Goal: Transaction & Acquisition: Purchase product/service

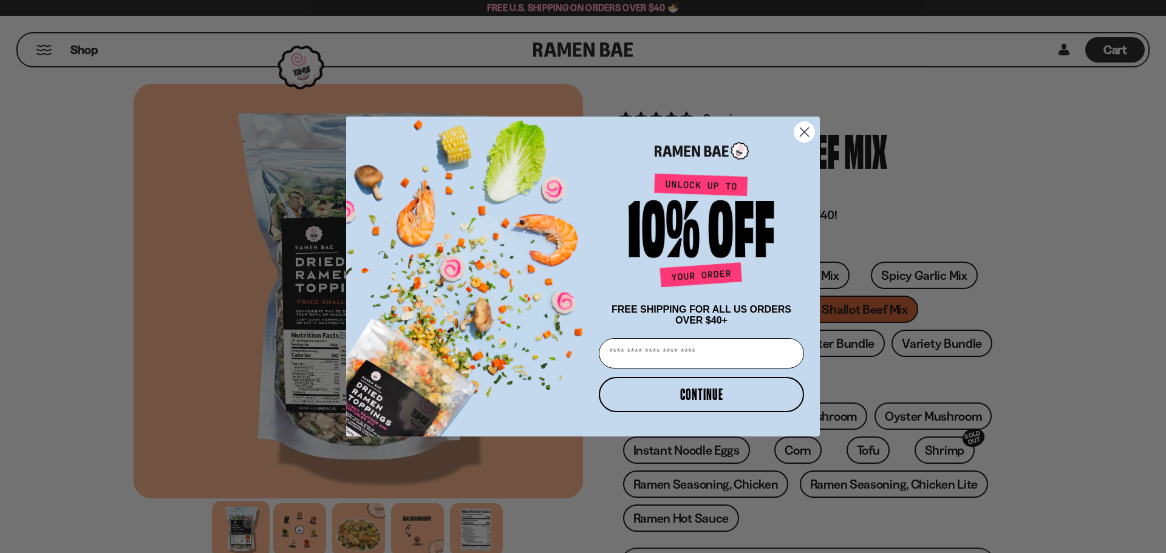
click at [805, 127] on circle "Close dialog" at bounding box center [804, 132] width 20 height 20
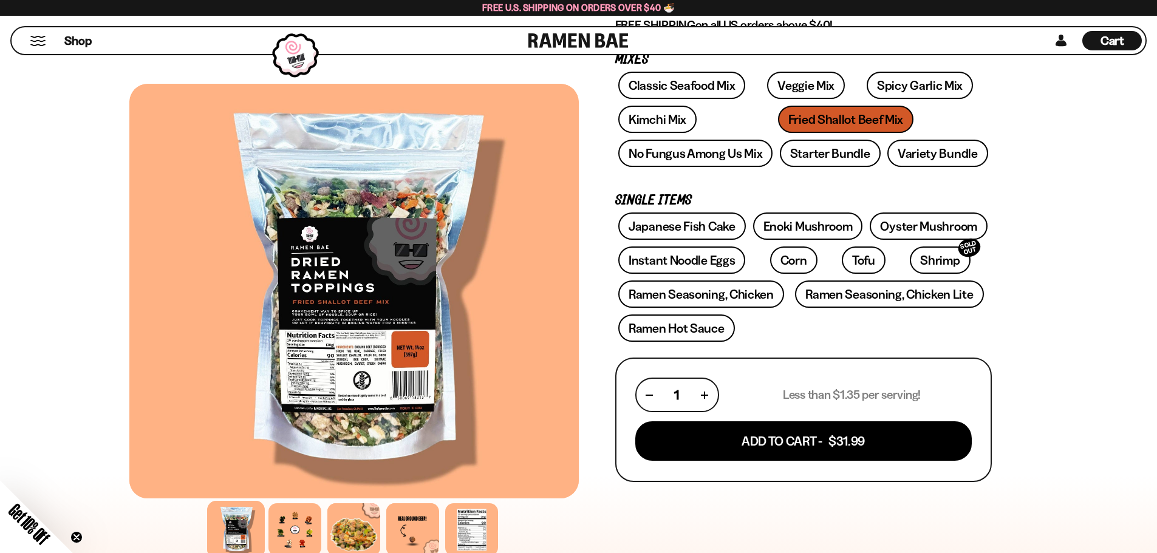
scroll to position [121, 0]
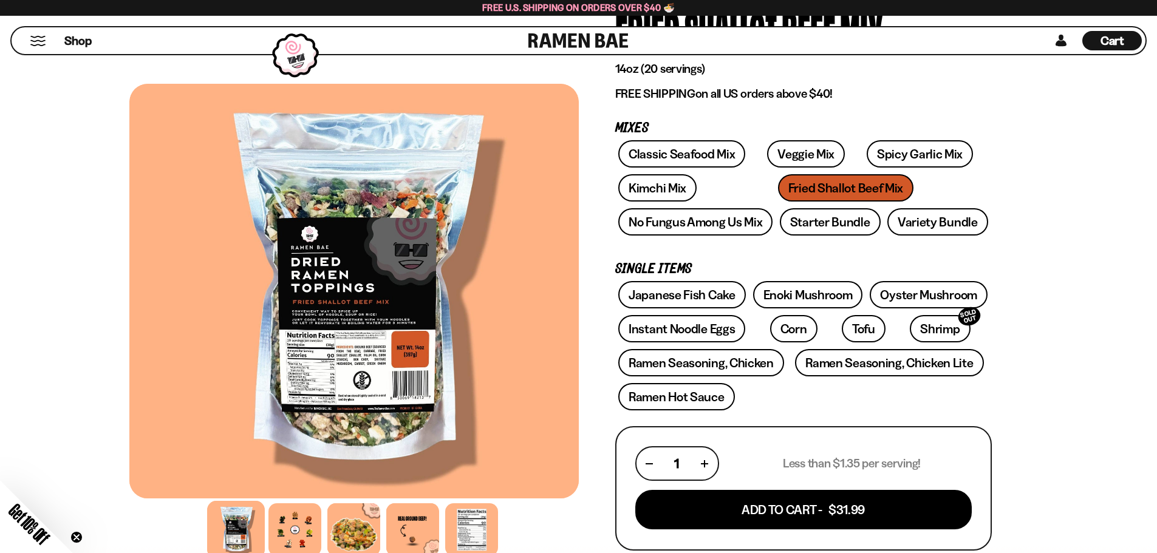
click at [760, 186] on div "Classic Seafood Mix Veggie Mix Spicy Garlic Mix Kimchi Mix Fried Shallot Beef M…" at bounding box center [803, 191] width 376 height 102
click at [791, 189] on div "Classic Seafood Mix Veggie Mix Spicy Garlic Mix Kimchi Mix Fried Shallot Beef M…" at bounding box center [803, 191] width 376 height 102
click at [649, 465] on button "button" at bounding box center [649, 463] width 7 height 7
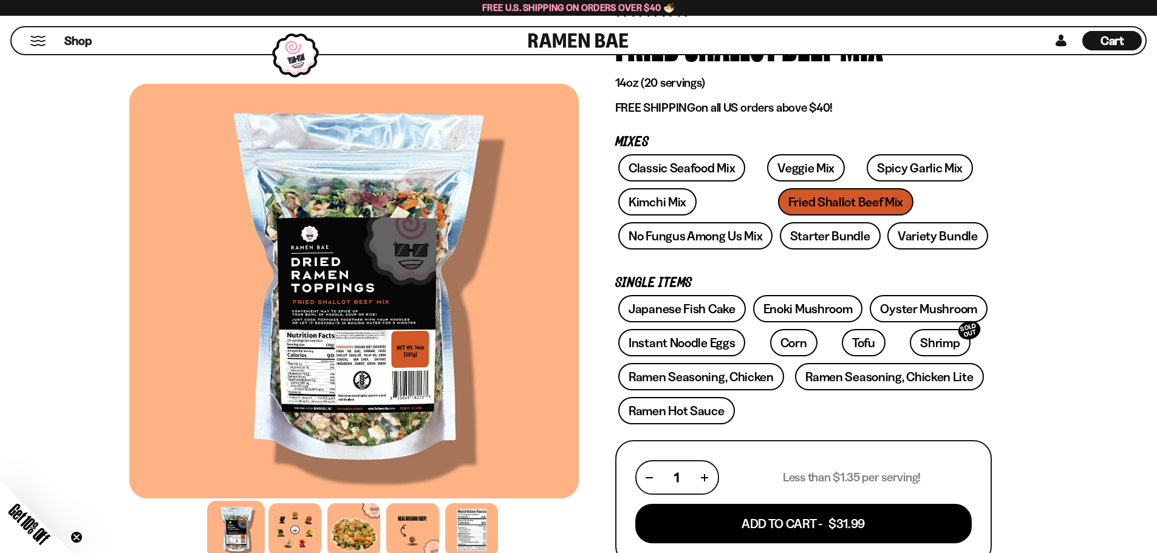
scroll to position [0, 0]
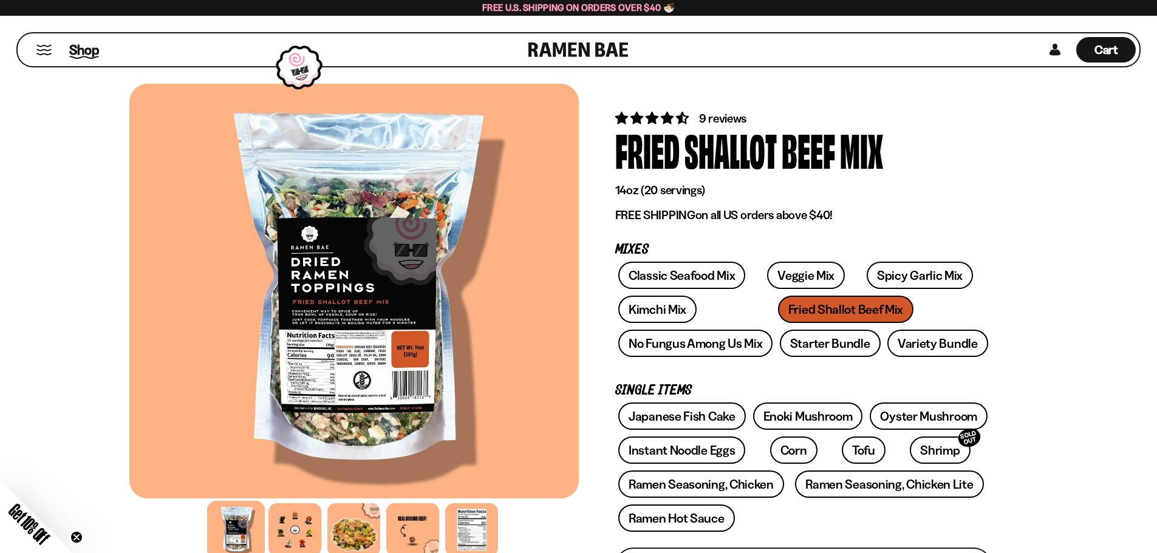
click at [81, 47] on span "Shop" at bounding box center [84, 50] width 30 height 18
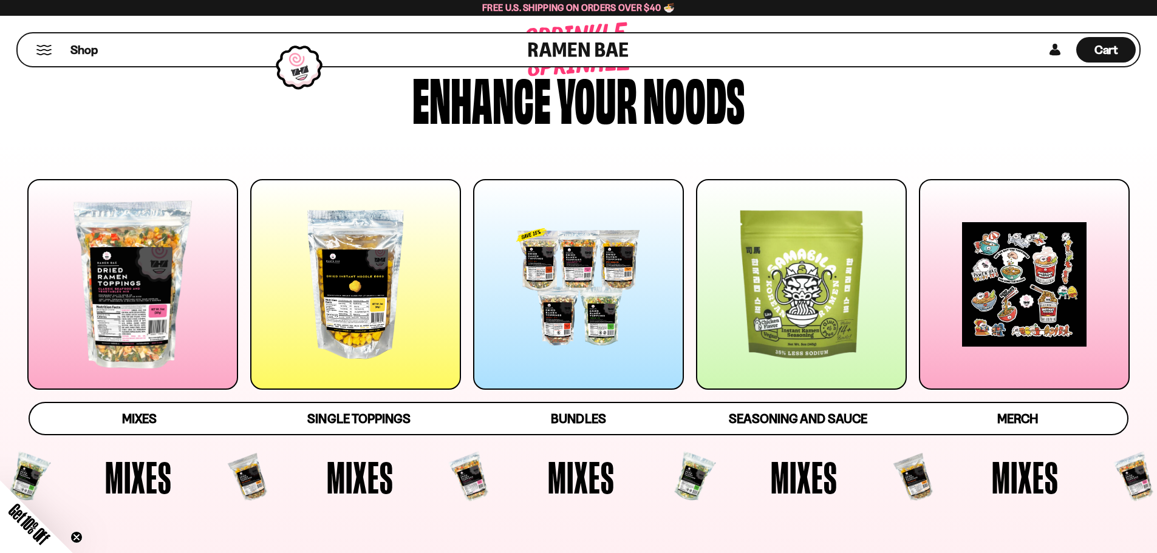
scroll to position [121, 0]
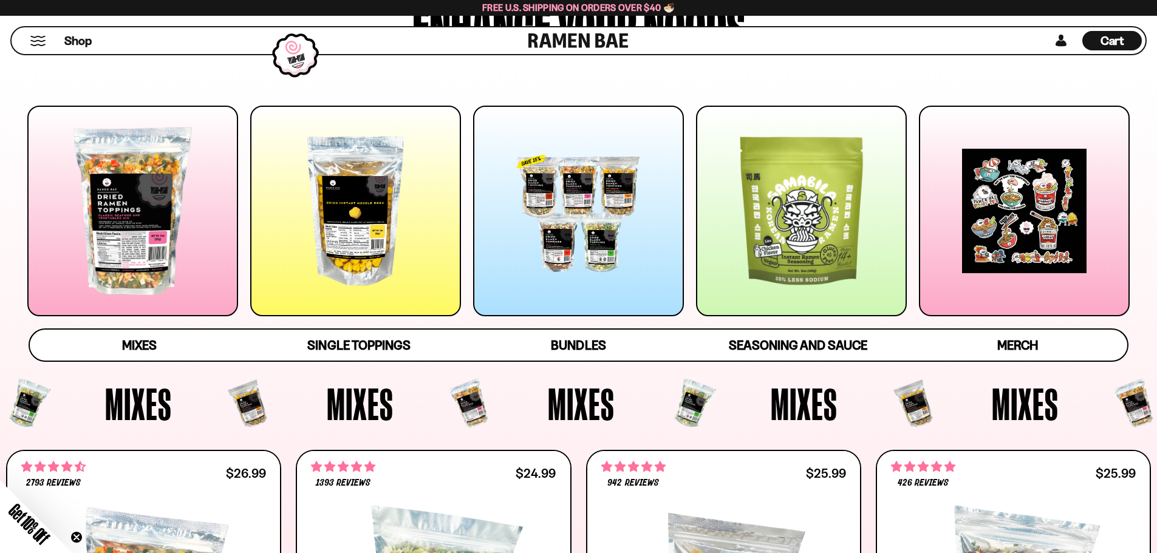
click at [352, 247] on div at bounding box center [355, 211] width 211 height 211
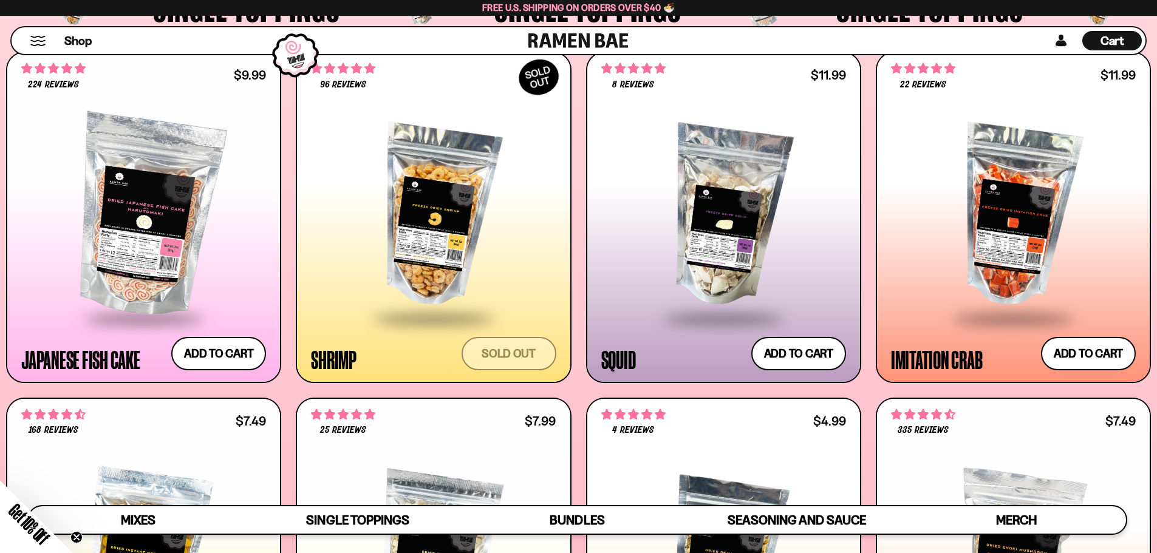
scroll to position [1276, 0]
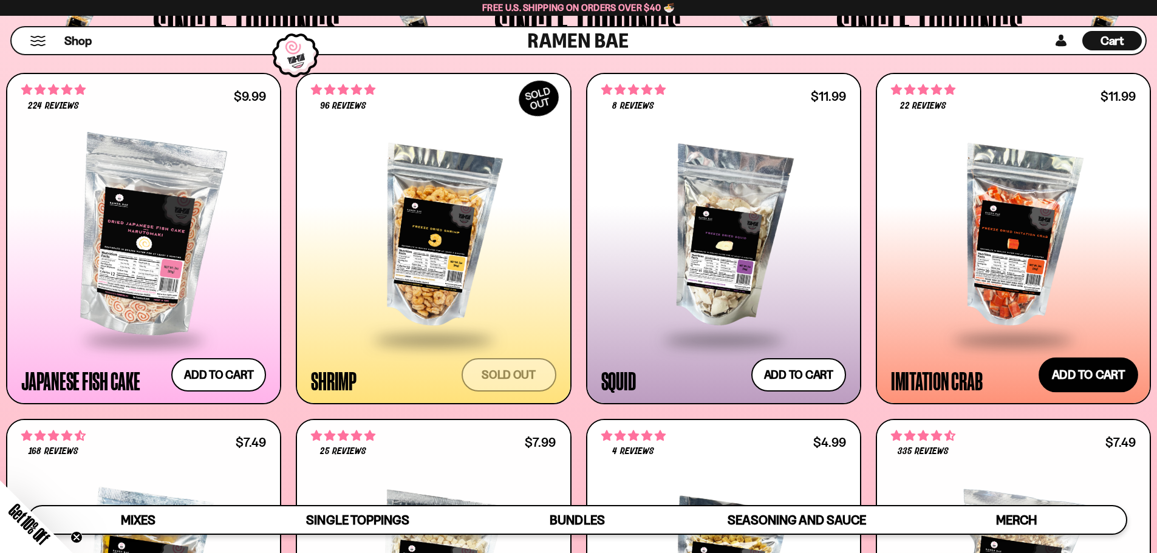
click at [1095, 377] on button "Add to cart Add — Regular price $11.99 Regular price Sale price $11.99 Unit pri…" at bounding box center [1088, 374] width 100 height 35
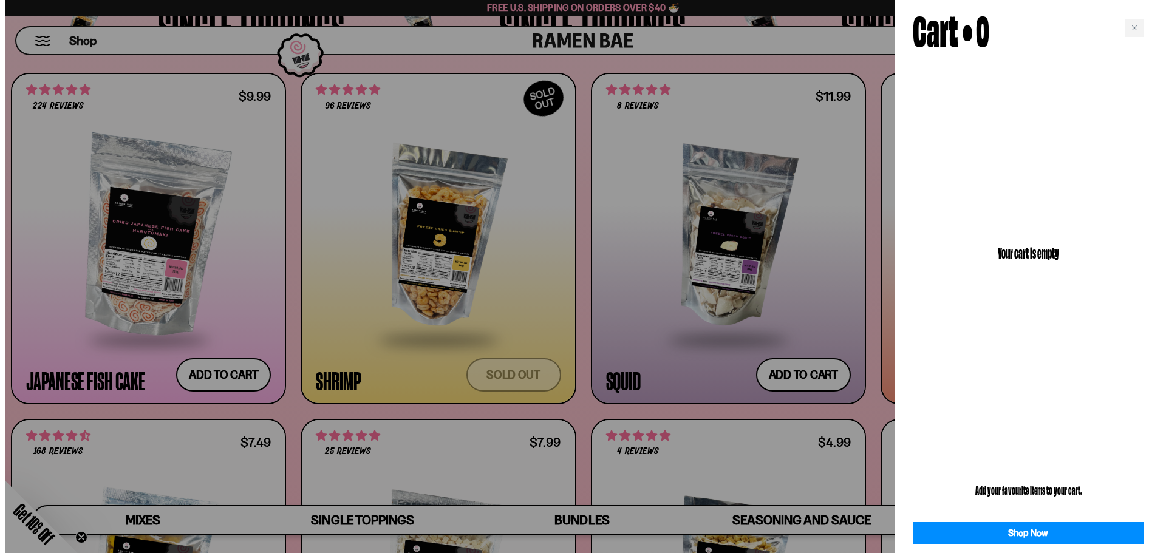
scroll to position [1283, 0]
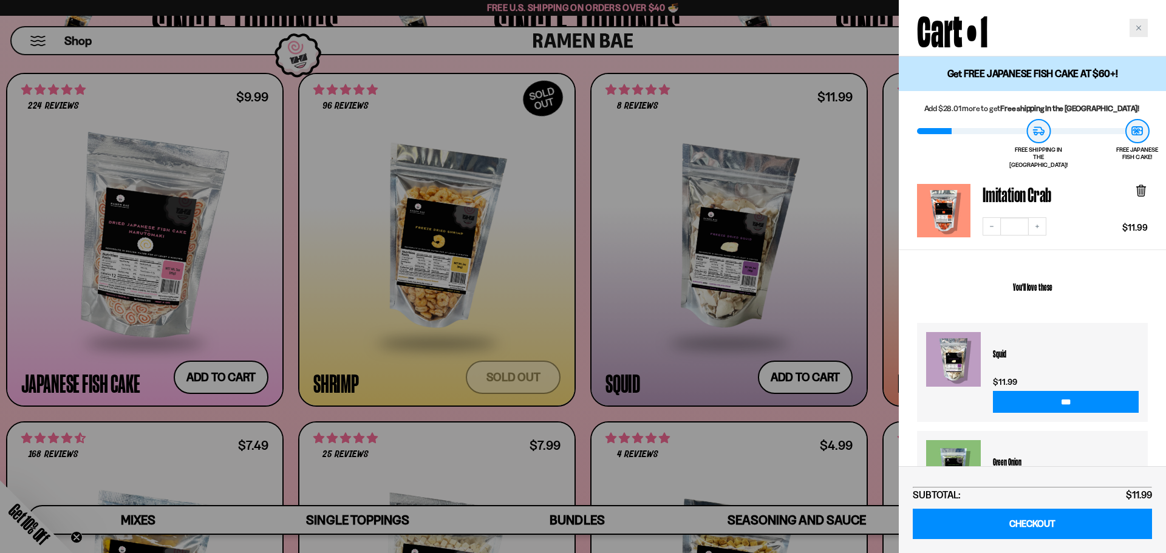
click at [1140, 25] on icon "Close cart" at bounding box center [1138, 28] width 6 height 6
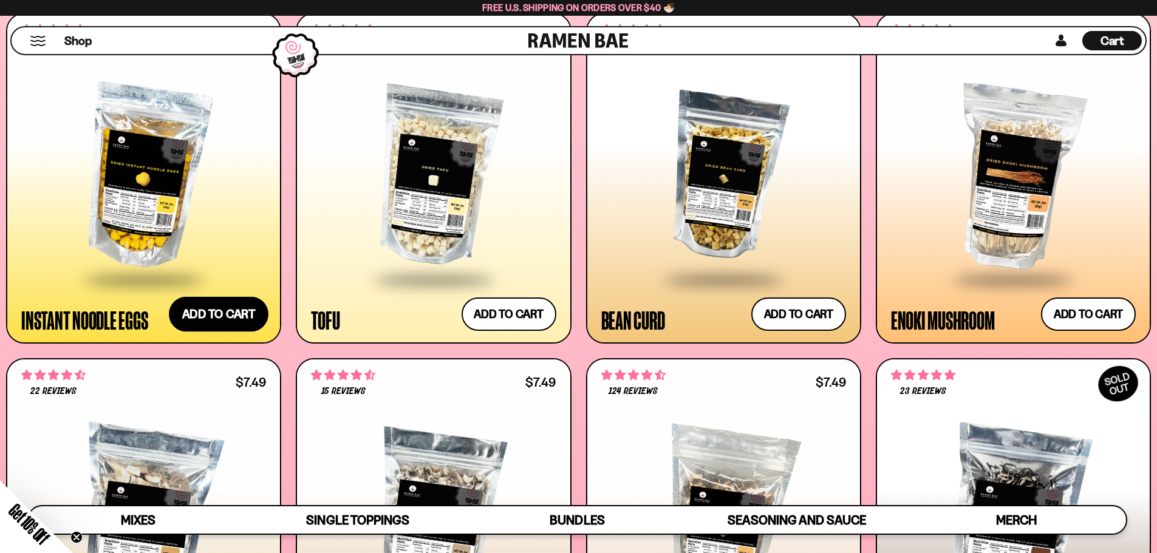
scroll to position [1701, 0]
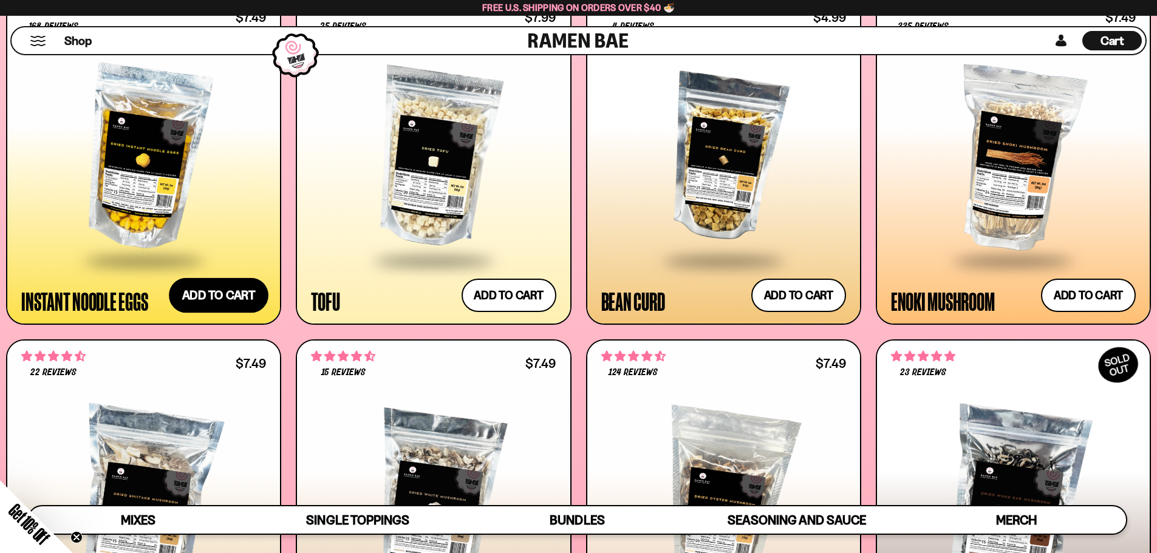
click at [225, 290] on button "Add to cart Add — Regular price $7.49 Regular price Sale price $7.49 Unit price…" at bounding box center [219, 295] width 100 height 35
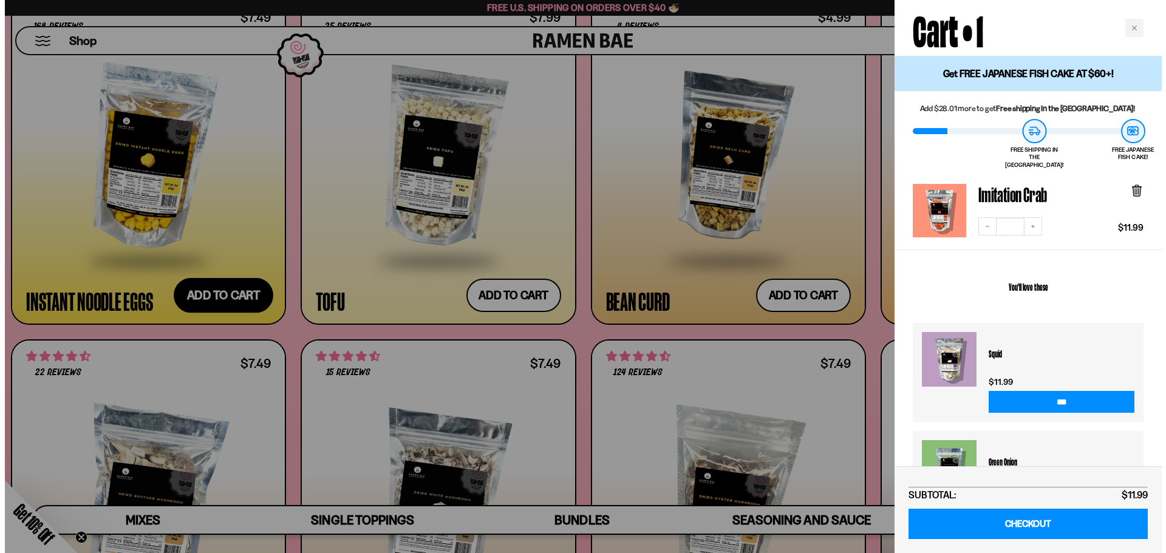
scroll to position [1710, 0]
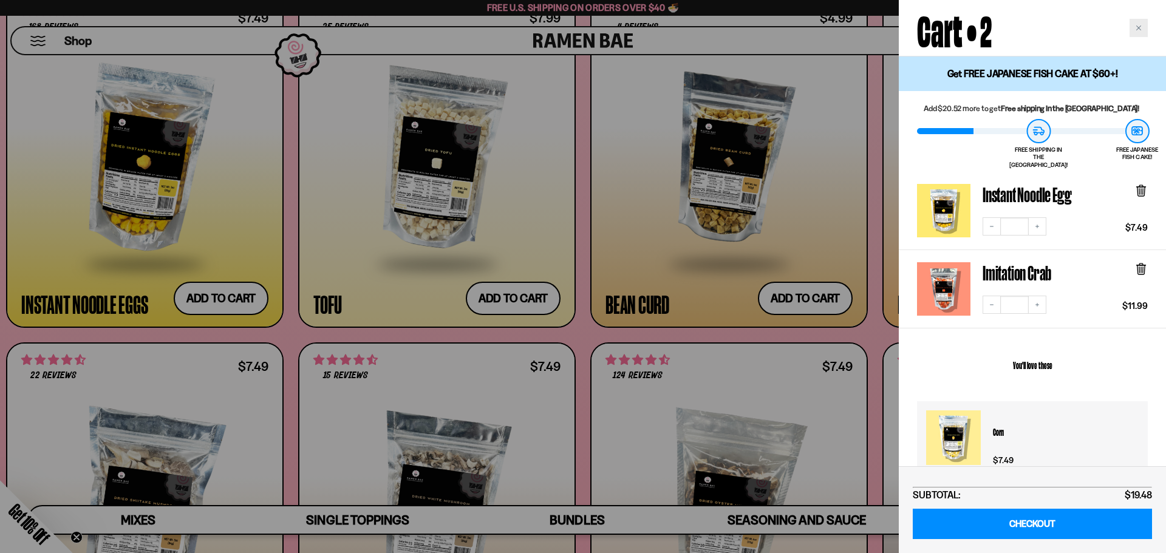
click at [1140, 27] on icon "Close cart" at bounding box center [1138, 28] width 6 height 6
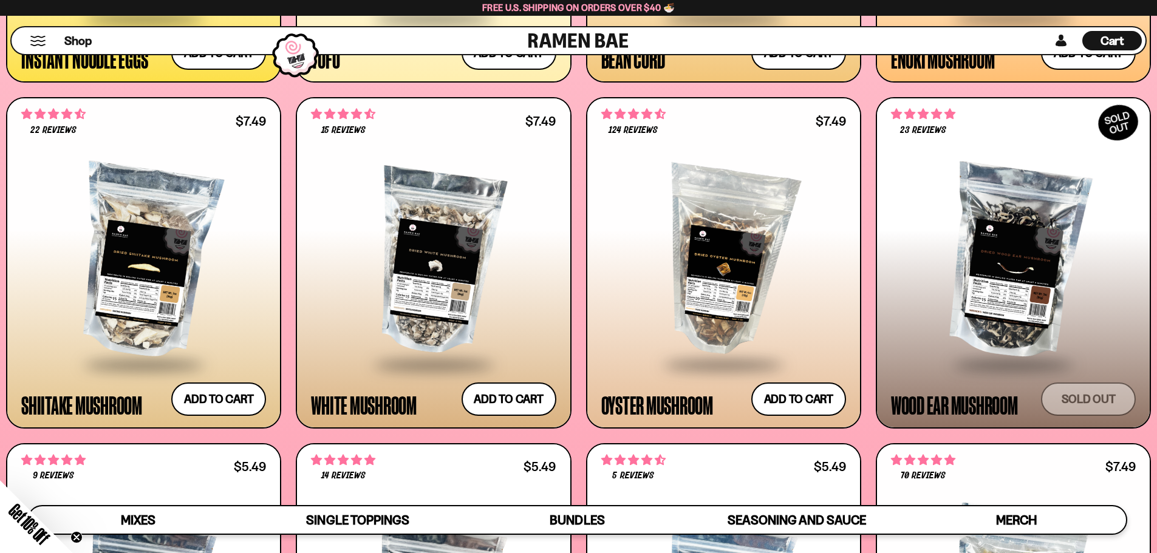
scroll to position [1944, 0]
click at [220, 396] on button "Add to cart Add — Regular price $7.49 Regular price Sale price $7.49 Unit price…" at bounding box center [219, 398] width 100 height 35
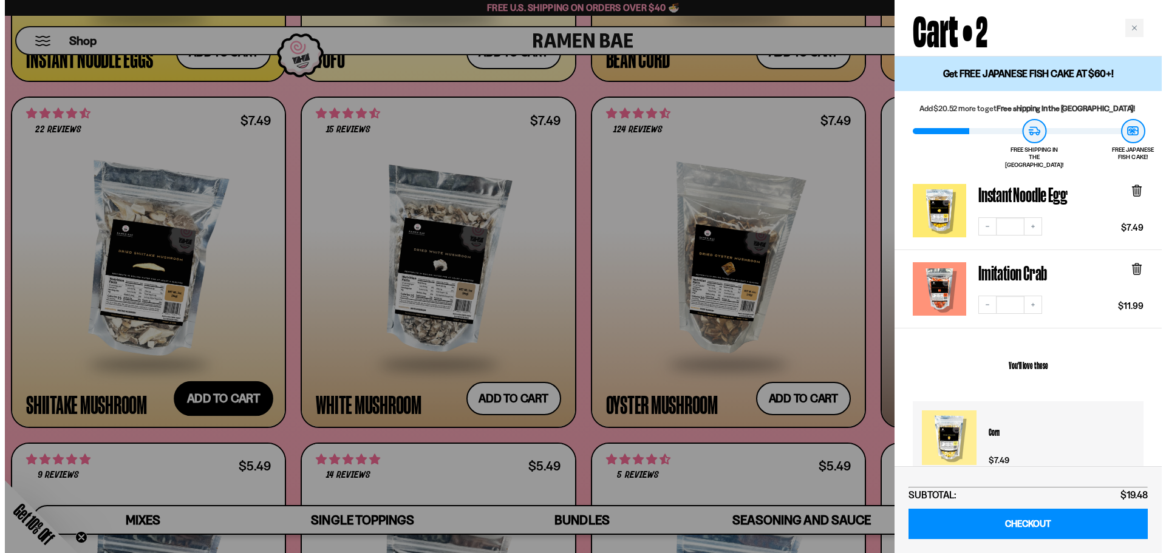
scroll to position [1953, 0]
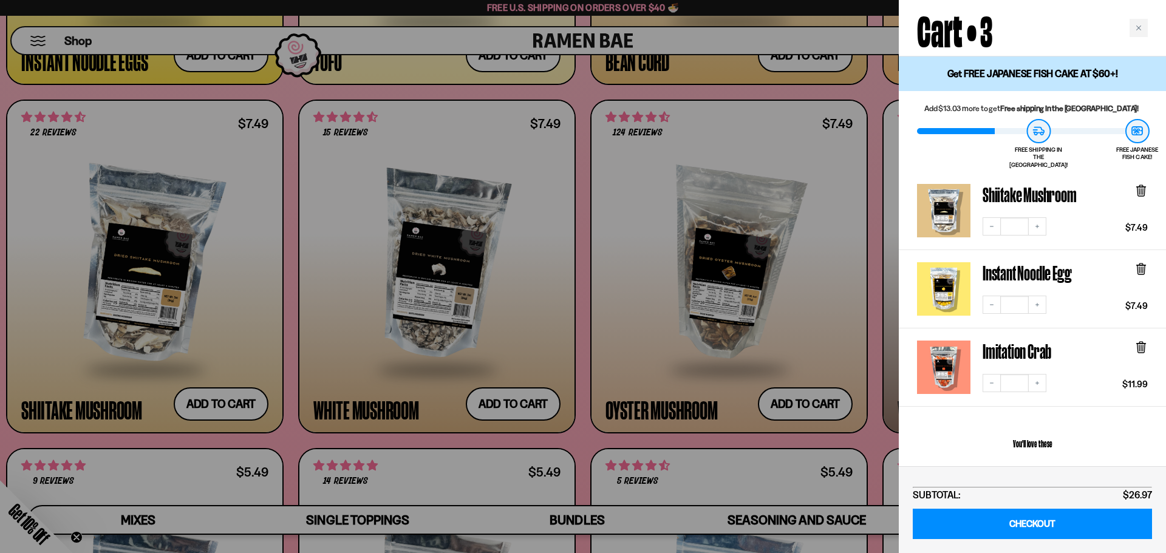
click at [871, 103] on div at bounding box center [583, 276] width 1166 height 553
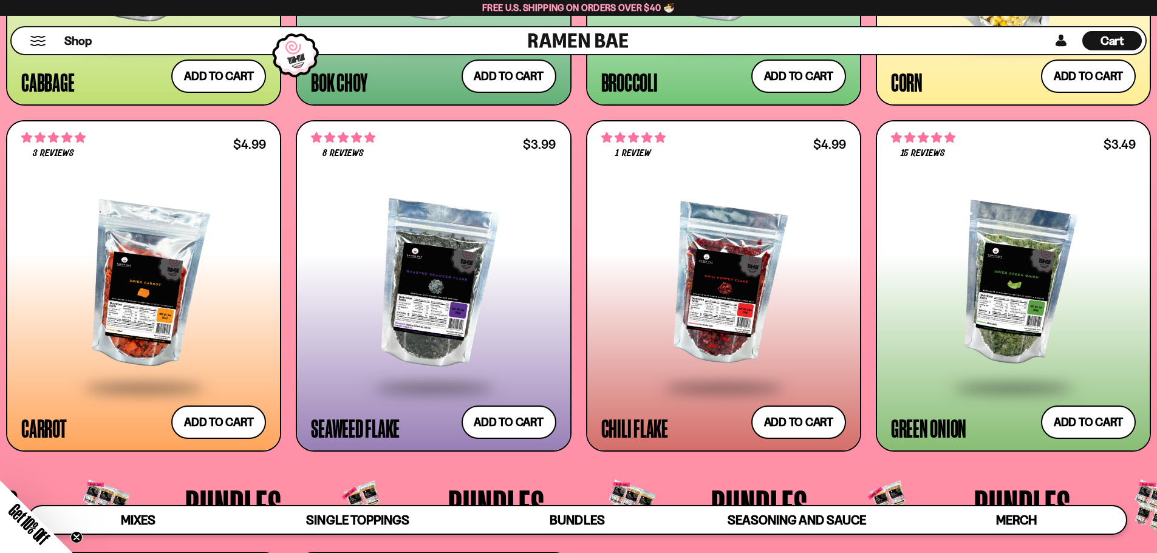
scroll to position [2733, 0]
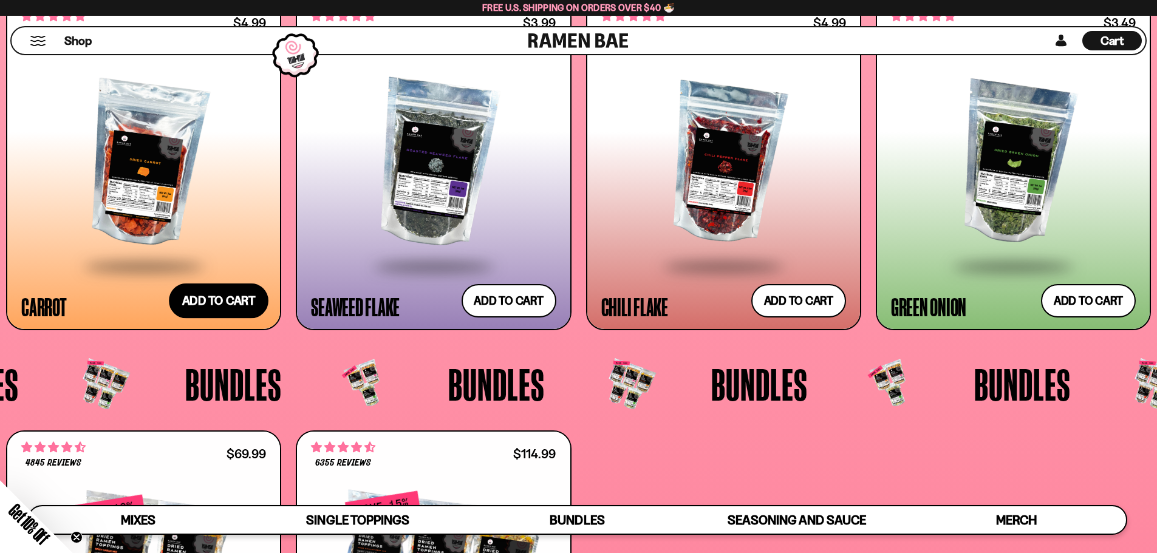
click at [222, 299] on button "Add to cart Add — Regular price $4.99 Regular price Sale price $4.99 Unit price…" at bounding box center [219, 300] width 100 height 35
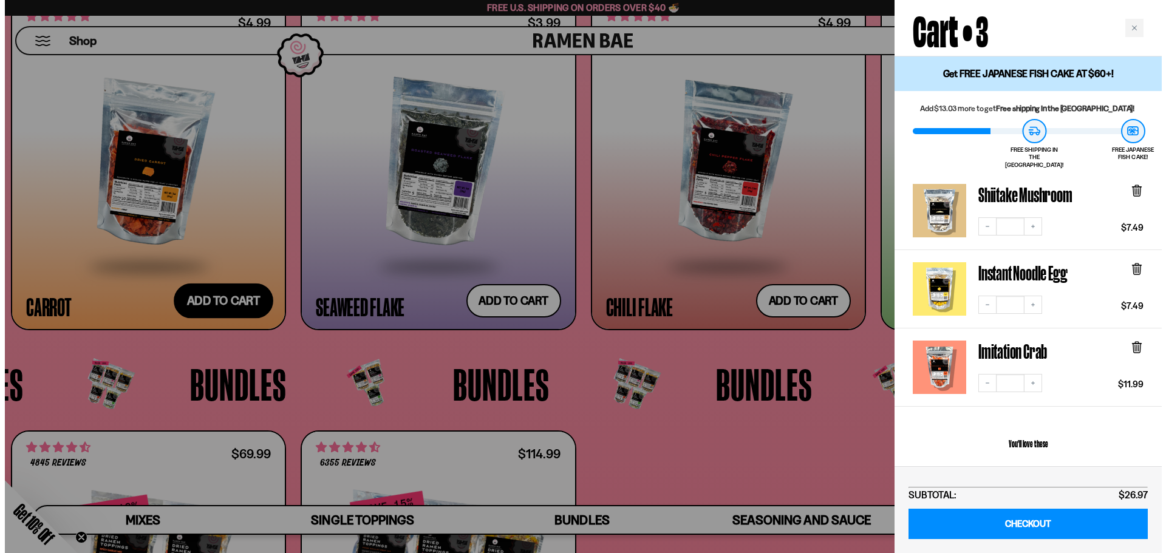
scroll to position [2751, 0]
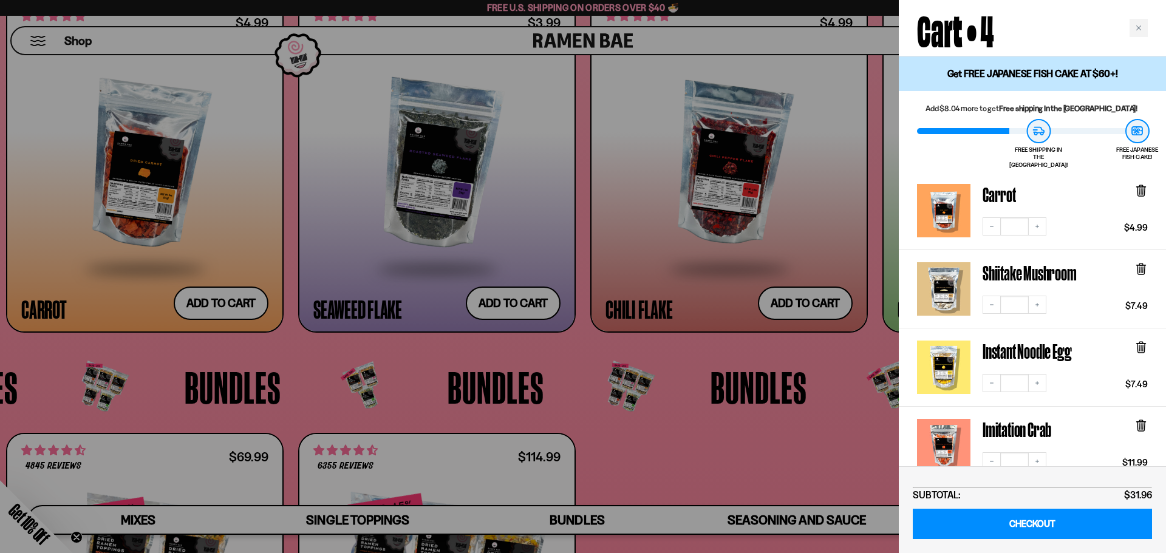
click at [829, 347] on div at bounding box center [583, 276] width 1166 height 553
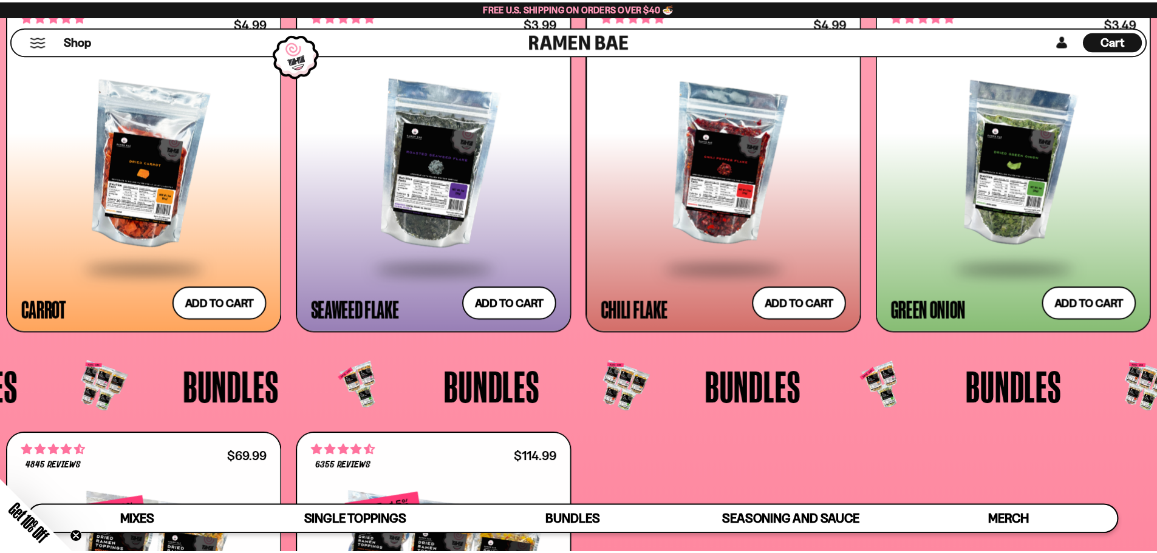
scroll to position [2733, 0]
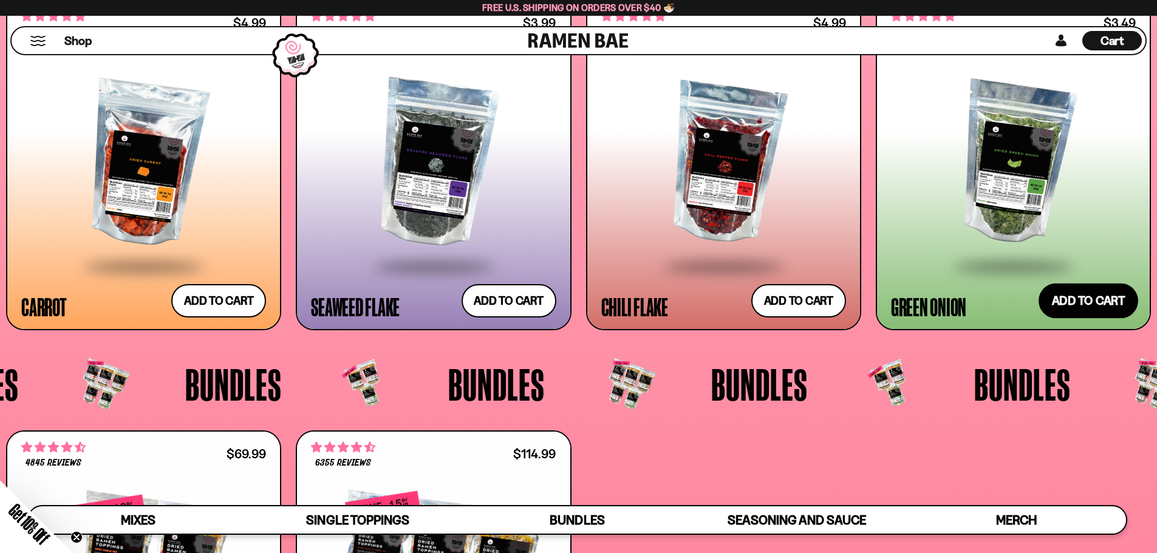
click at [1082, 305] on button "Add to cart Add — Regular price $3.49 Regular price Sale price $3.49 Unit price…" at bounding box center [1088, 300] width 100 height 35
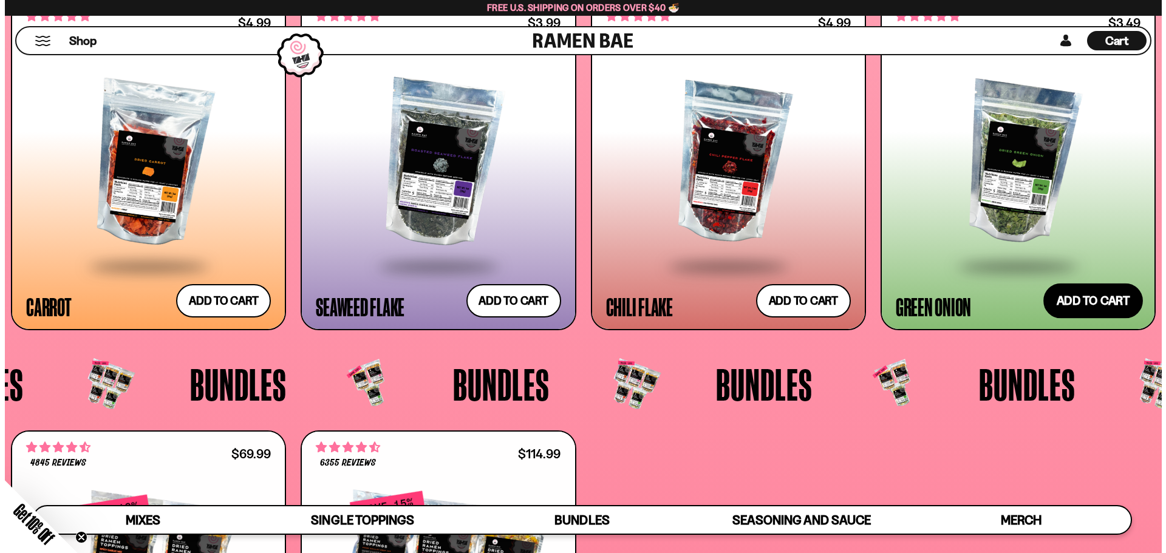
scroll to position [2751, 0]
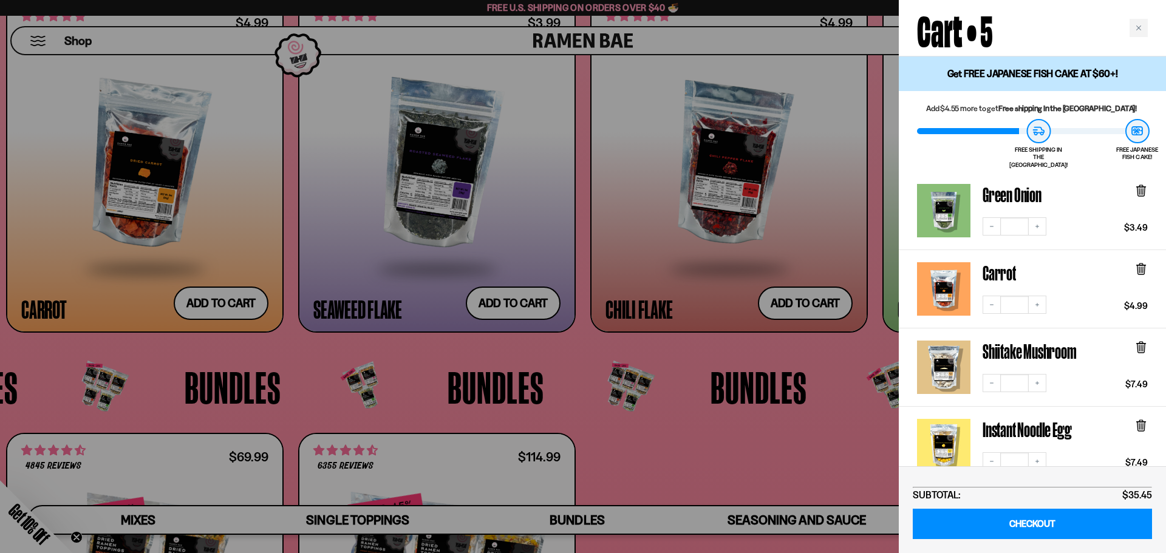
click at [834, 359] on div at bounding box center [583, 276] width 1166 height 553
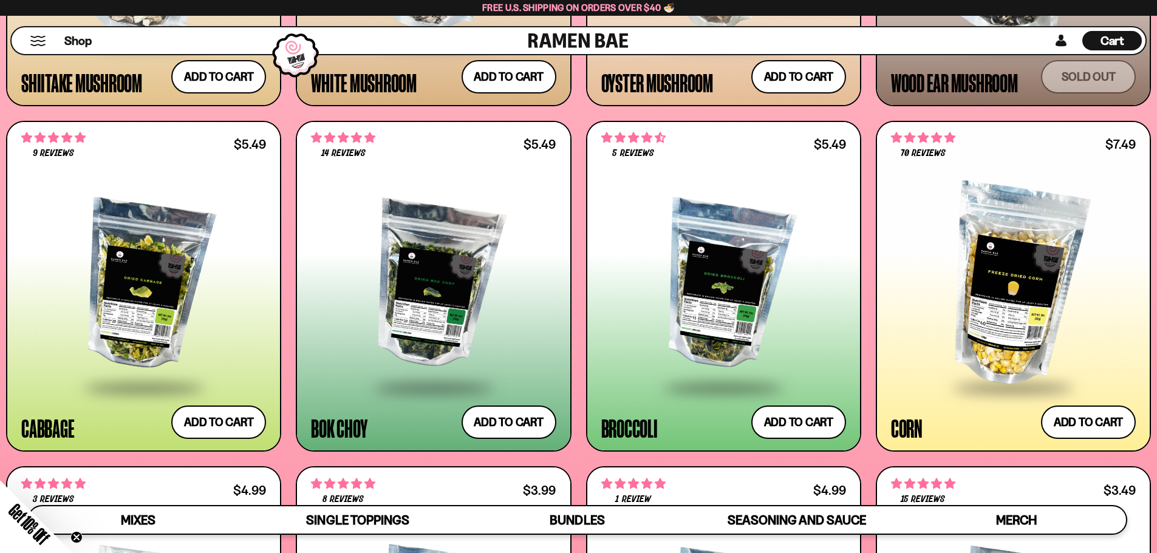
scroll to position [2247, 0]
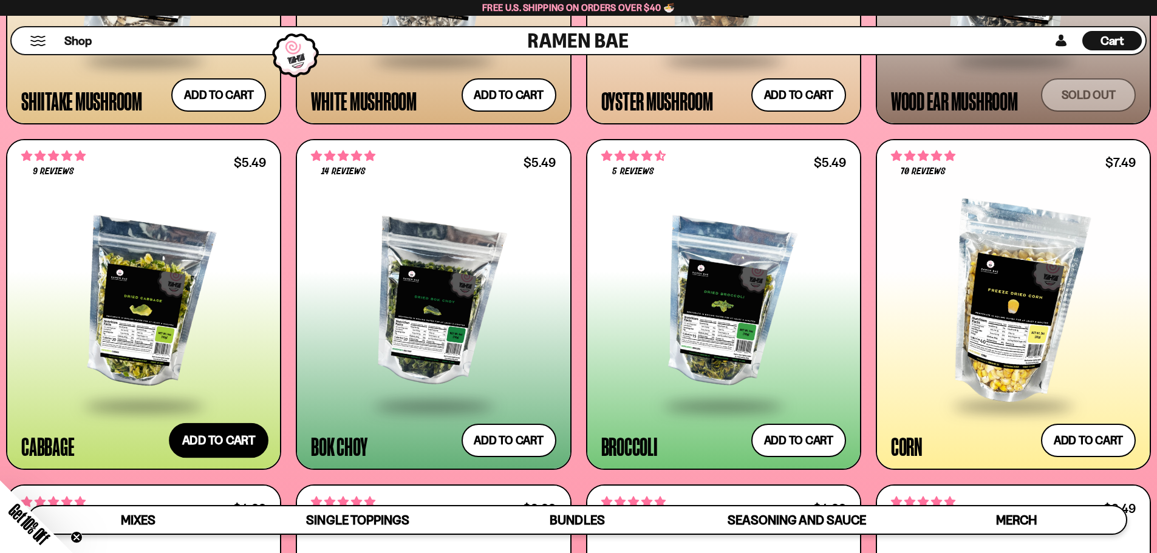
click at [211, 439] on button "Add to cart Add — Regular price $5.49 Regular price Sale price $5.49 Unit price…" at bounding box center [219, 440] width 100 height 35
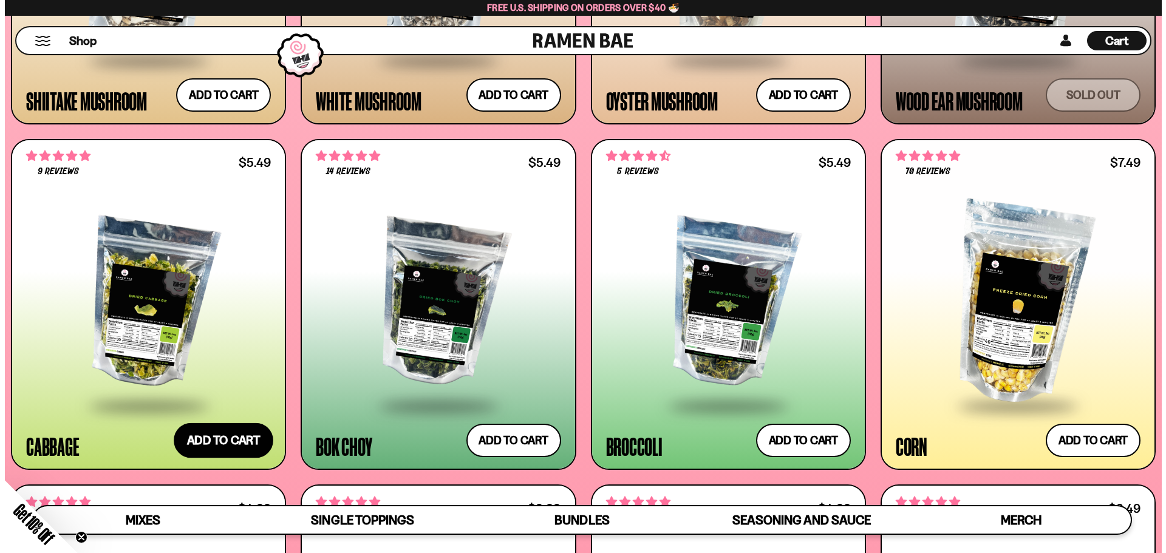
scroll to position [2260, 0]
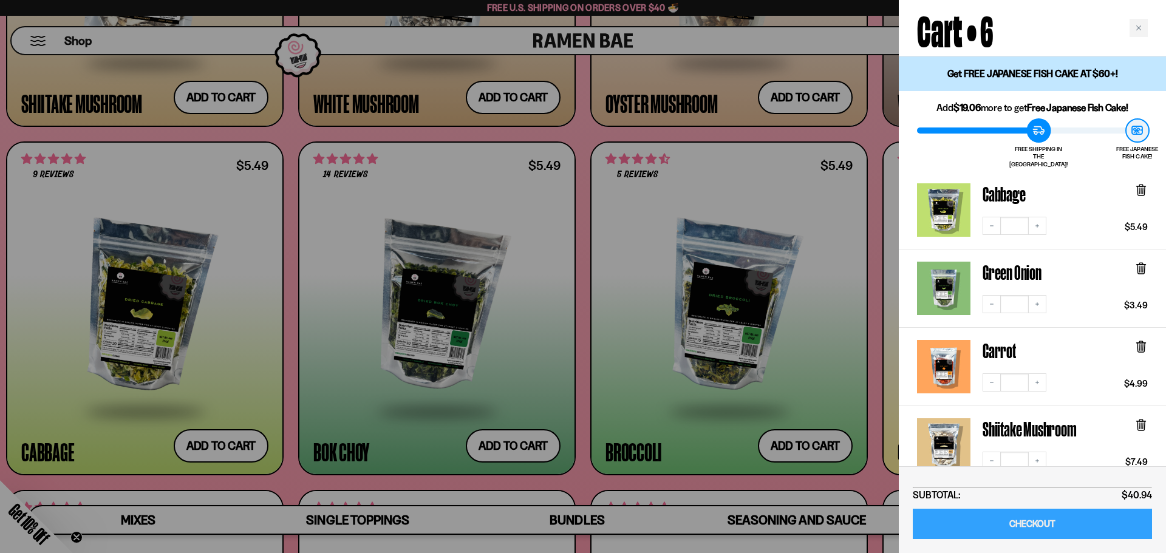
click at [1033, 519] on link "CHECKOUT" at bounding box center [1032, 524] width 239 height 31
